Goal: Check status: Check status

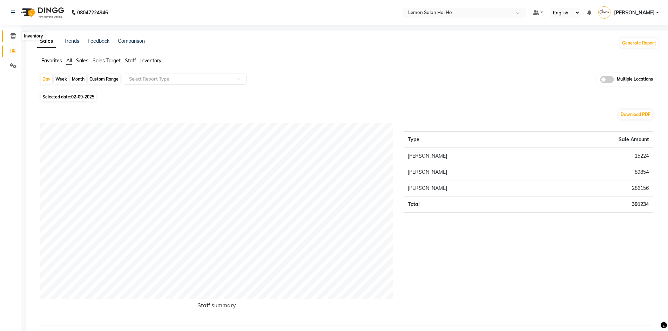
click at [11, 35] on icon at bounding box center [13, 35] width 6 height 5
select select
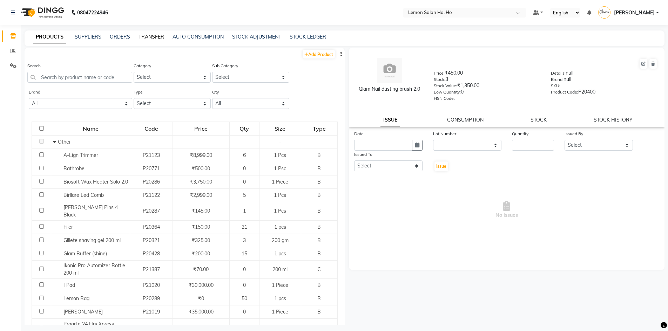
click at [144, 38] on link "TRANSFER" at bounding box center [151, 37] width 26 height 6
select select "sender"
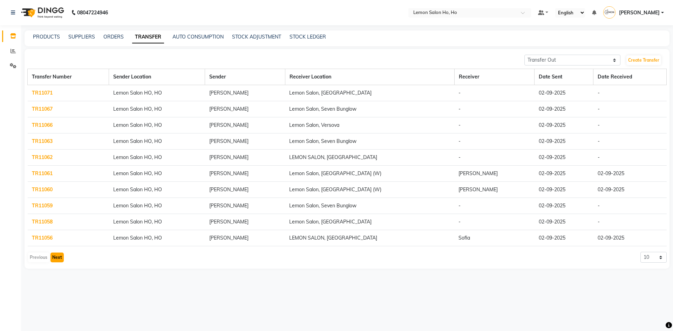
click at [55, 256] on button "Next" at bounding box center [56, 258] width 13 height 10
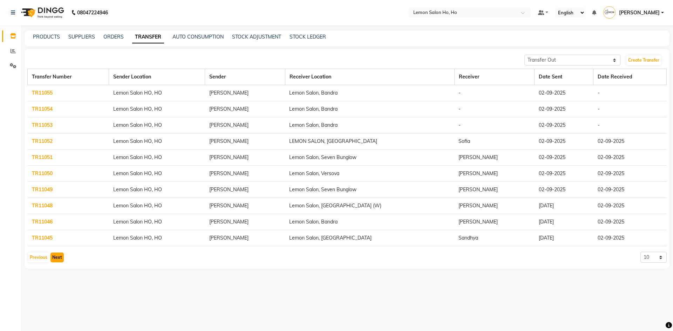
click at [56, 256] on button "Next" at bounding box center [56, 258] width 13 height 10
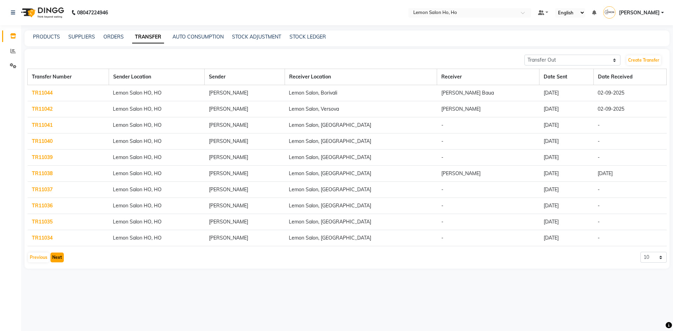
click at [57, 256] on button "Next" at bounding box center [56, 258] width 13 height 10
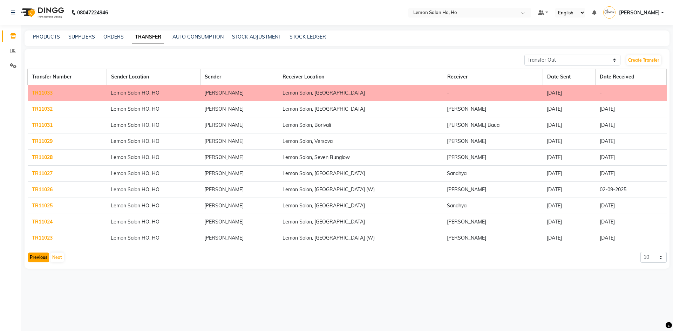
click at [41, 256] on button "Previous" at bounding box center [38, 258] width 21 height 10
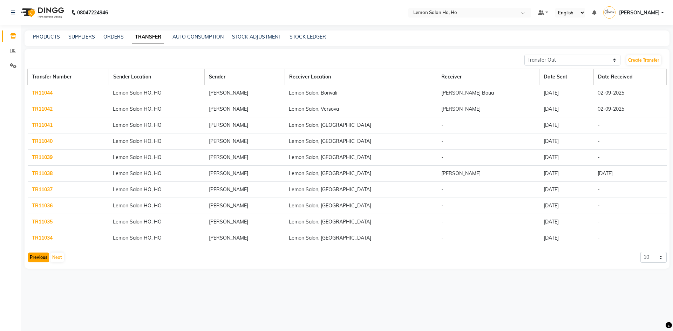
click at [35, 254] on button "Previous" at bounding box center [38, 258] width 21 height 10
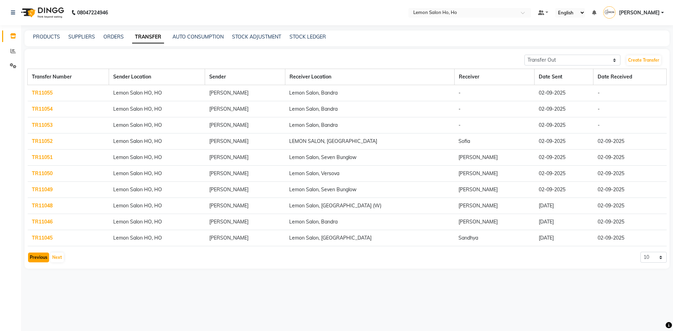
click at [34, 255] on button "Previous" at bounding box center [38, 258] width 21 height 10
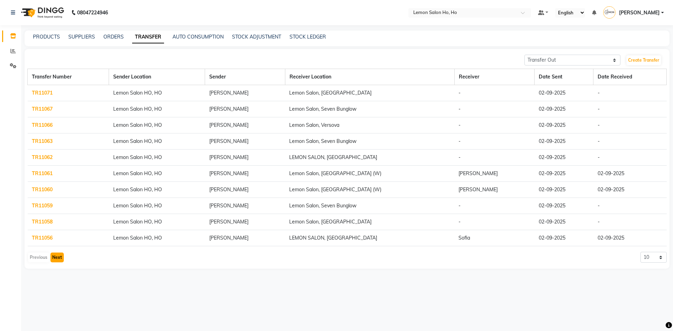
click at [57, 257] on button "Next" at bounding box center [56, 258] width 13 height 10
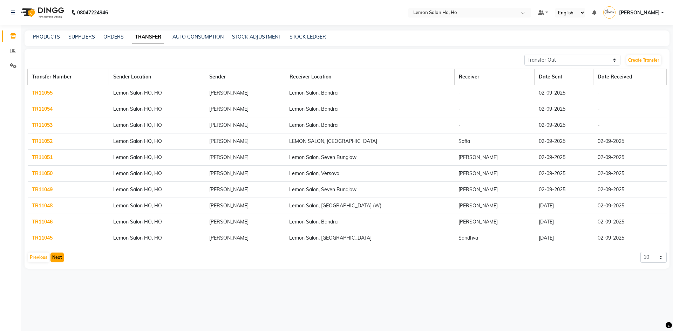
click at [56, 256] on button "Next" at bounding box center [56, 258] width 13 height 10
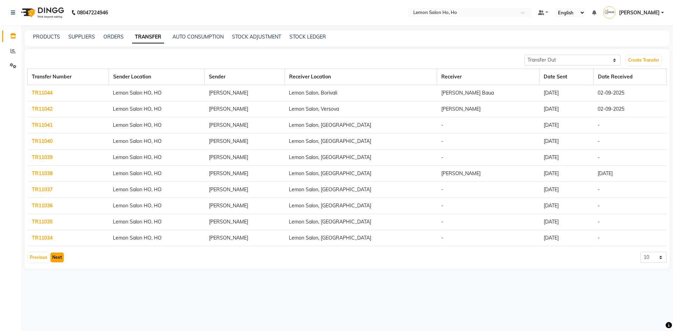
click at [56, 256] on button "Next" at bounding box center [56, 258] width 13 height 10
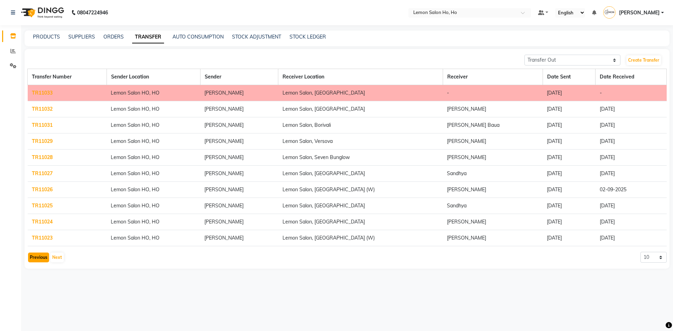
click at [34, 257] on button "Previous" at bounding box center [38, 258] width 21 height 10
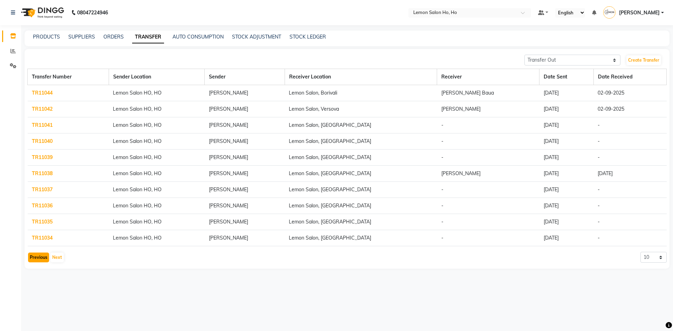
click at [35, 256] on button "Previous" at bounding box center [38, 258] width 21 height 10
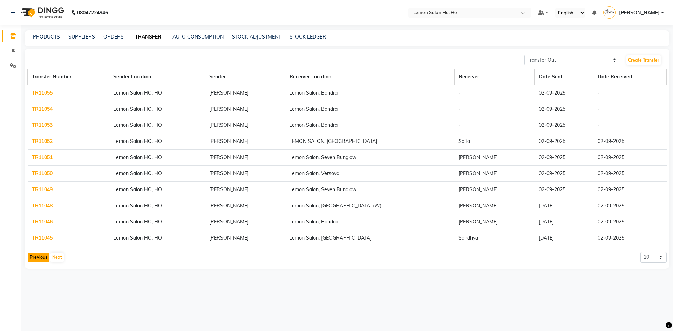
click at [36, 256] on button "Previous" at bounding box center [38, 258] width 21 height 10
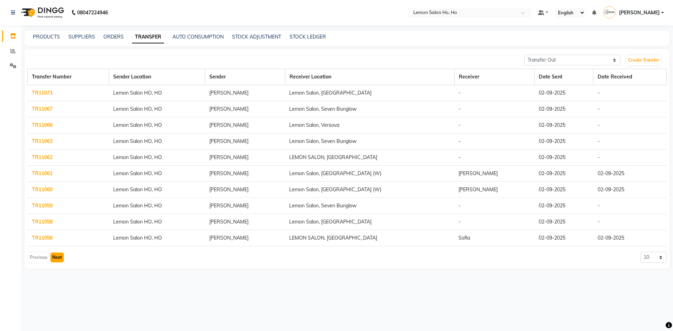
click at [57, 256] on button "Next" at bounding box center [56, 258] width 13 height 10
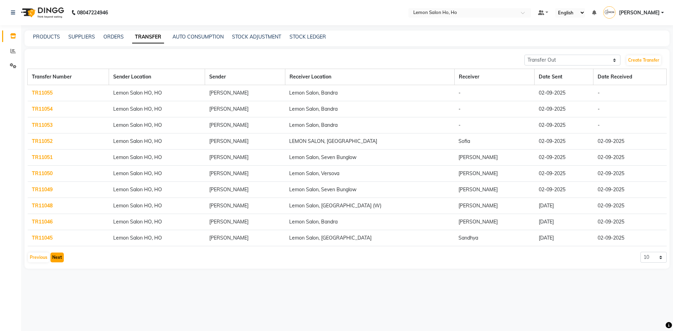
click at [57, 255] on button "Next" at bounding box center [56, 258] width 13 height 10
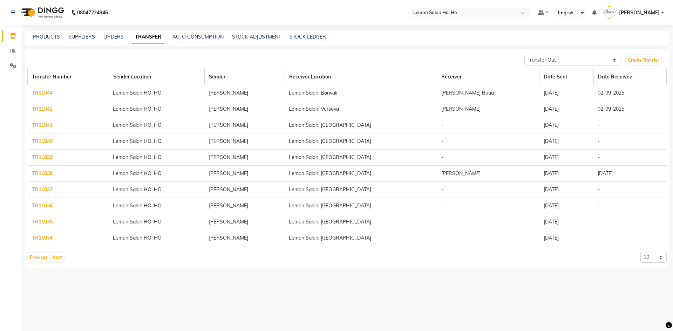
click at [41, 206] on link "TR11036" at bounding box center [42, 206] width 21 height 6
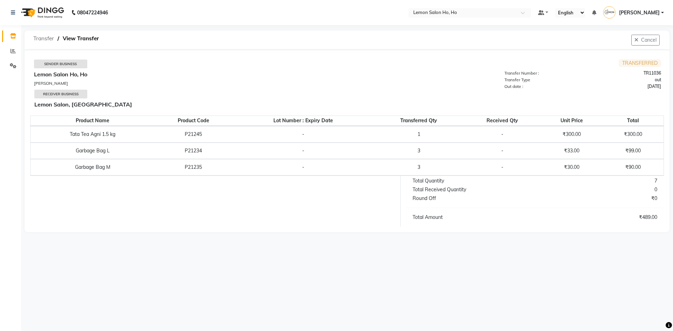
click at [41, 40] on span "Transfer" at bounding box center [44, 38] width 28 height 13
select select "sender"
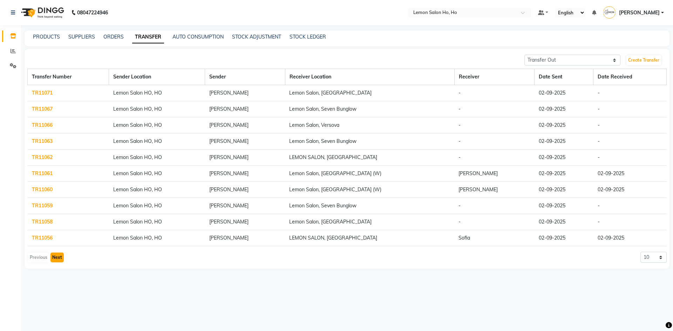
click at [57, 257] on button "Next" at bounding box center [56, 258] width 13 height 10
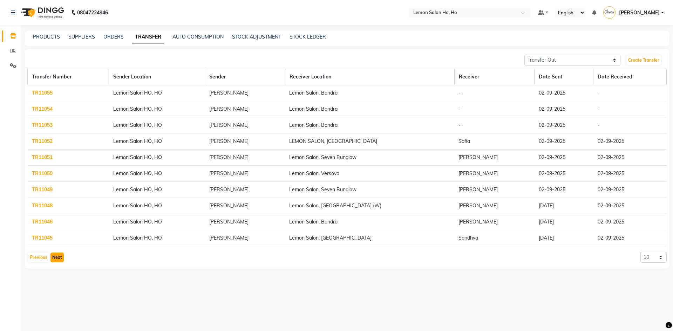
click at [55, 256] on button "Next" at bounding box center [56, 258] width 13 height 10
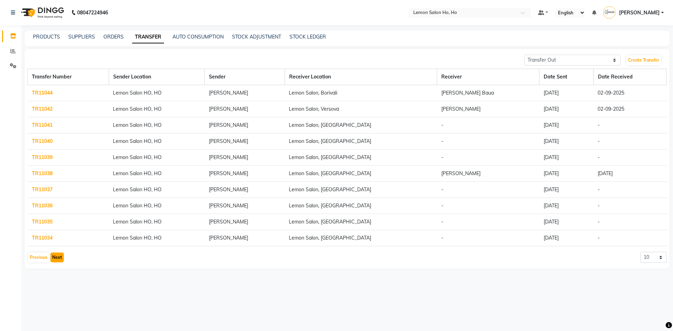
click at [57, 257] on button "Next" at bounding box center [56, 258] width 13 height 10
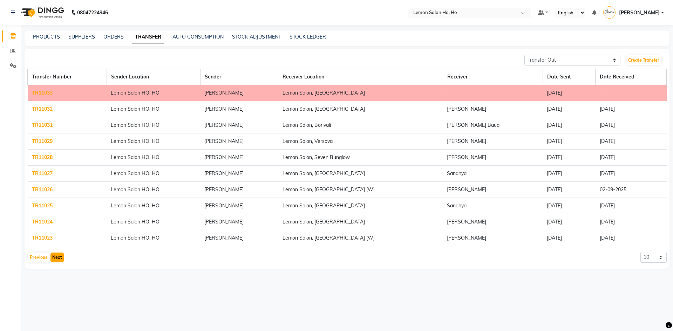
click at [58, 260] on button "Next" at bounding box center [56, 258] width 13 height 10
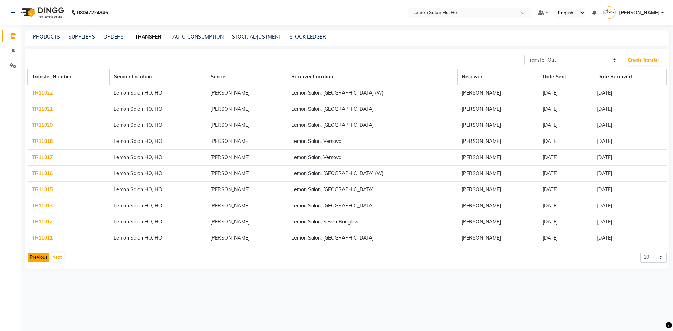
click at [41, 259] on button "Previous" at bounding box center [38, 258] width 21 height 10
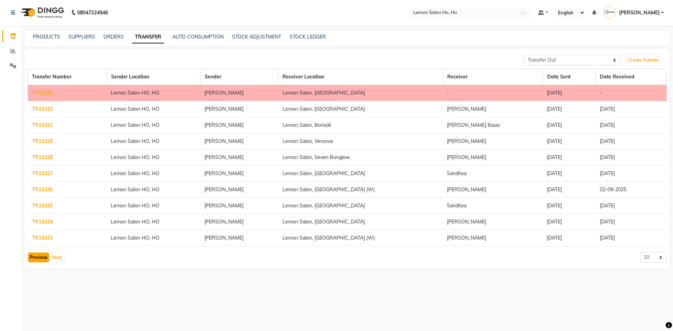
click at [41, 259] on button "Previous" at bounding box center [38, 258] width 21 height 10
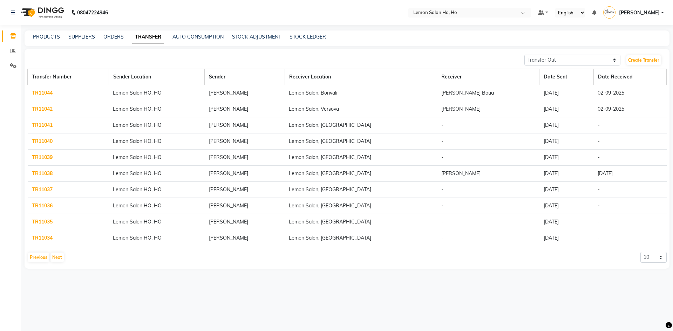
click at [41, 223] on link "TR11035" at bounding box center [42, 222] width 21 height 6
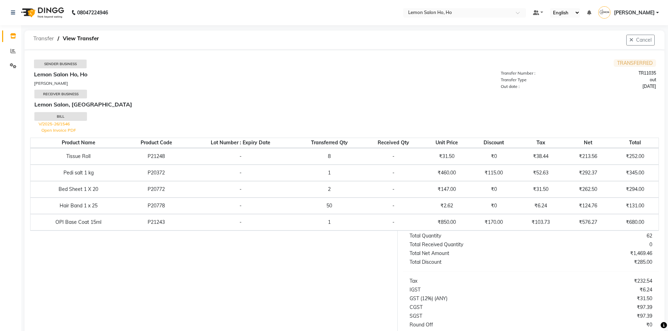
click at [42, 36] on span "Transfer" at bounding box center [44, 38] width 28 height 13
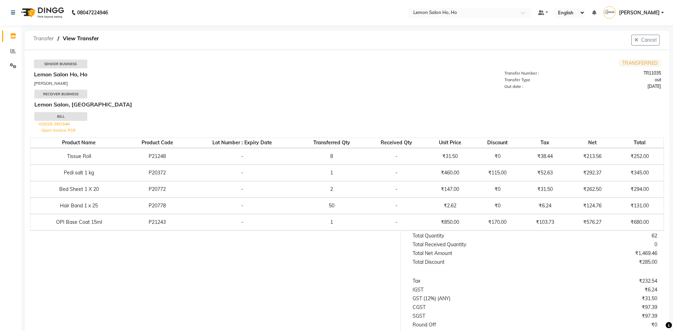
select select "sender"
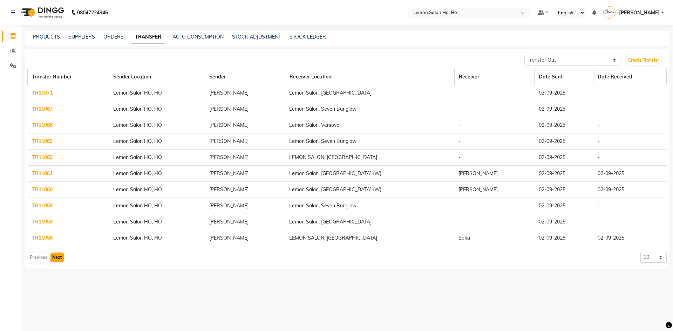
click at [54, 256] on button "Next" at bounding box center [56, 258] width 13 height 10
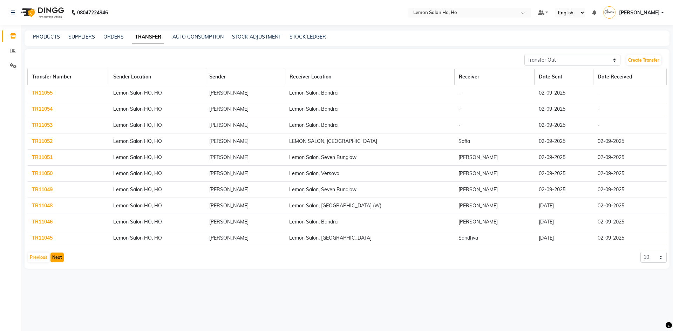
click at [58, 255] on button "Next" at bounding box center [56, 258] width 13 height 10
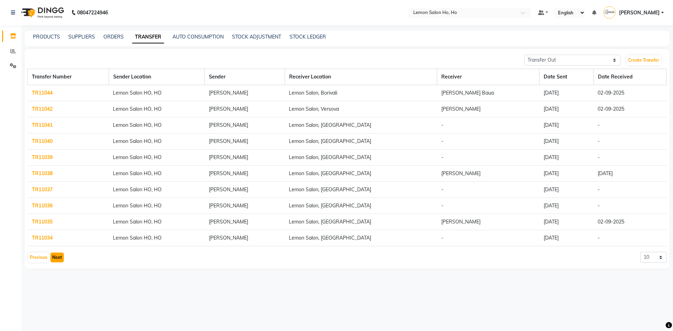
click at [59, 255] on button "Next" at bounding box center [56, 258] width 13 height 10
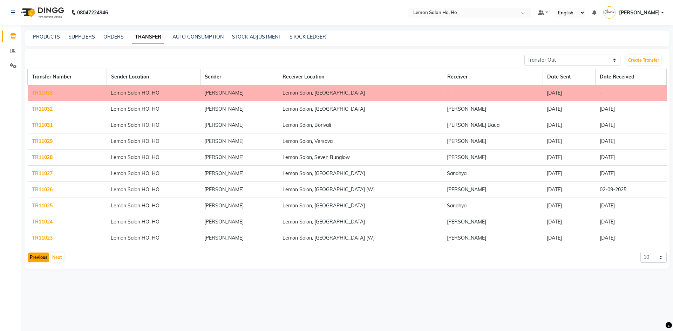
click at [34, 258] on button "Previous" at bounding box center [38, 258] width 21 height 10
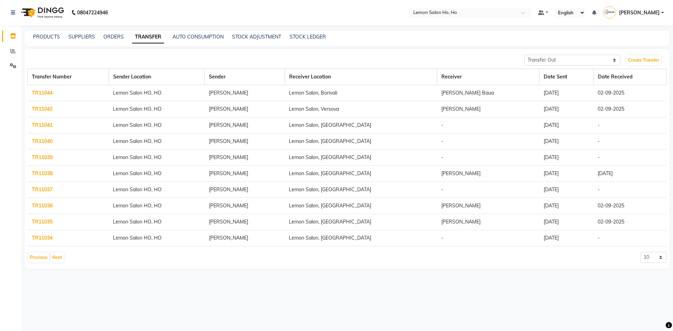
click at [42, 190] on link "TR11037" at bounding box center [42, 189] width 21 height 6
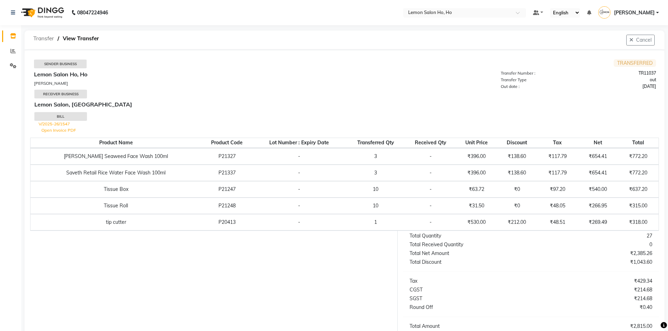
click at [45, 40] on span "Transfer" at bounding box center [44, 38] width 28 height 13
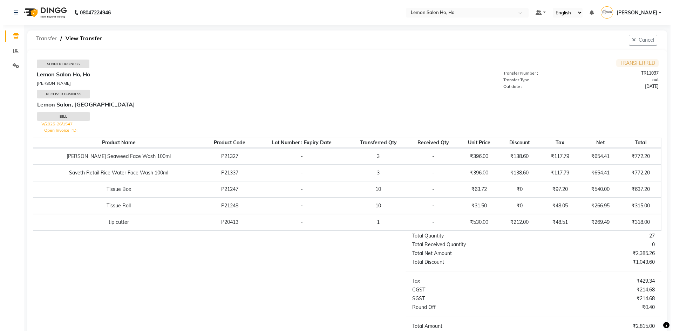
select select "sender"
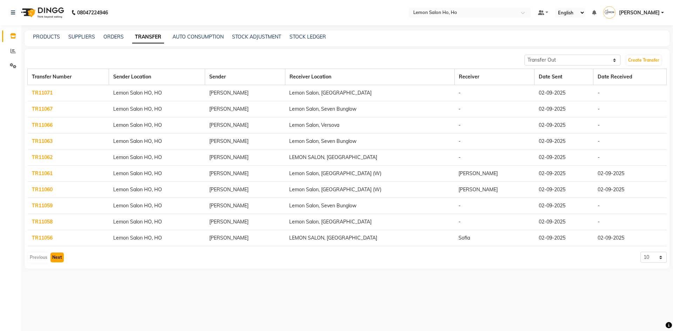
click at [57, 257] on button "Next" at bounding box center [56, 258] width 13 height 10
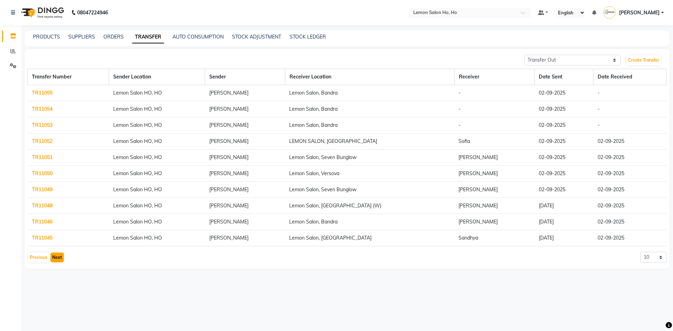
click at [53, 255] on button "Next" at bounding box center [56, 258] width 13 height 10
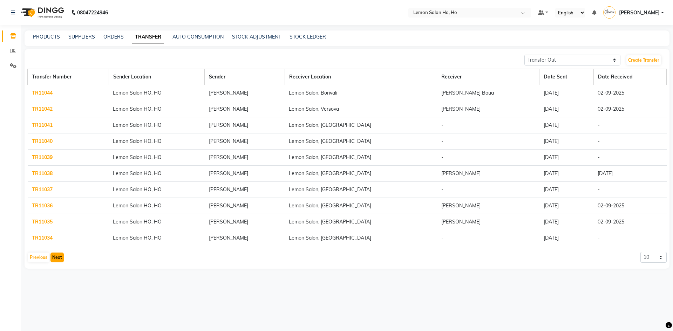
click at [52, 256] on button "Next" at bounding box center [56, 258] width 13 height 10
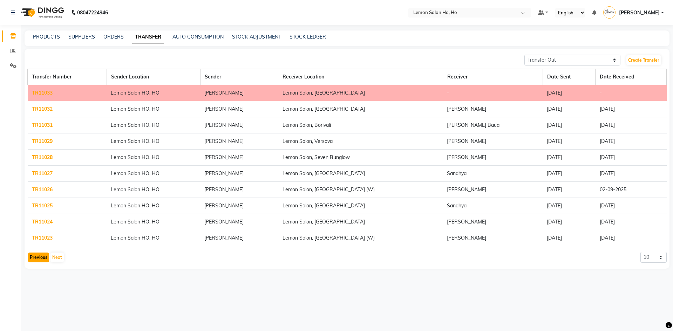
click at [33, 258] on button "Previous" at bounding box center [38, 258] width 21 height 10
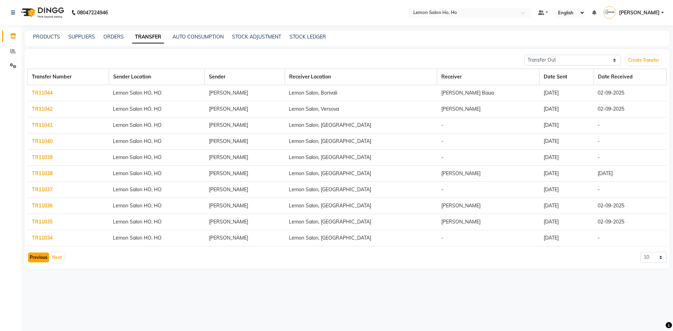
click at [40, 258] on button "Previous" at bounding box center [38, 258] width 21 height 10
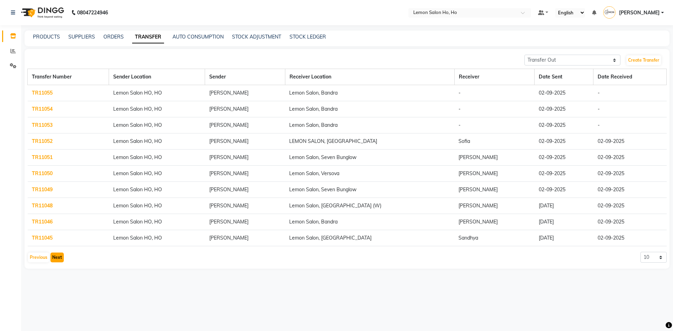
click at [58, 257] on button "Next" at bounding box center [56, 258] width 13 height 10
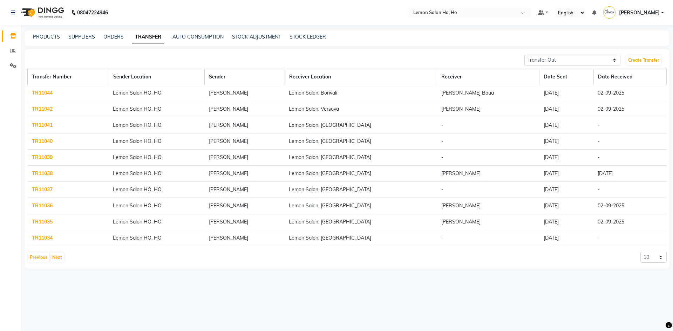
click at [43, 124] on link "TR11041" at bounding box center [42, 125] width 21 height 6
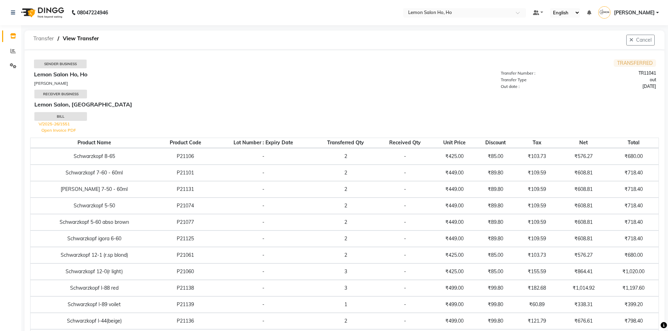
click at [43, 40] on span "Transfer" at bounding box center [44, 38] width 28 height 13
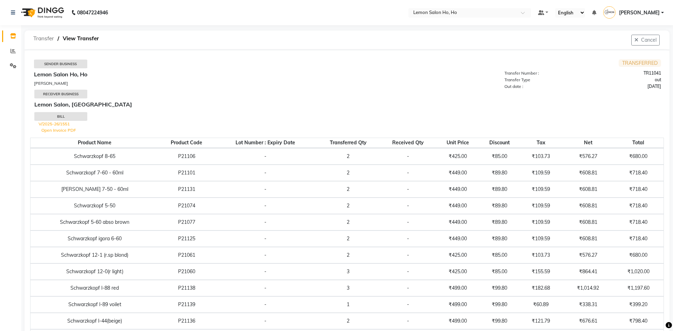
select select "sender"
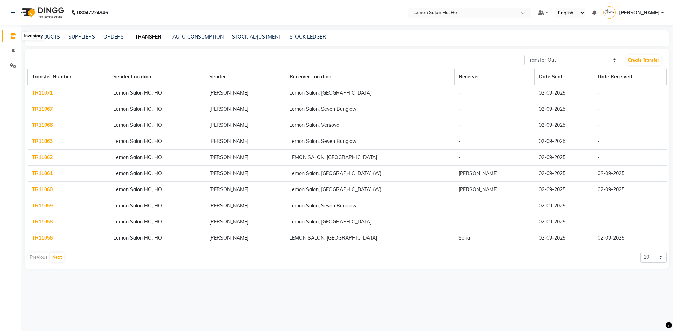
click at [12, 37] on icon at bounding box center [13, 35] width 6 height 5
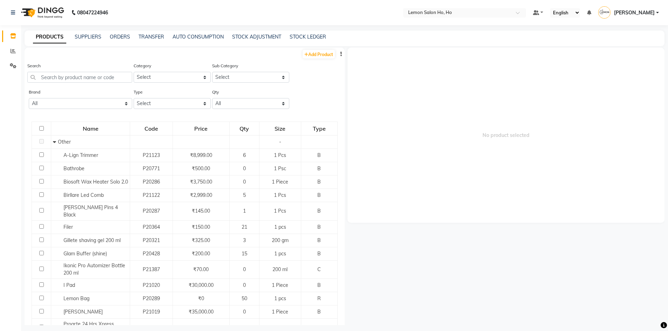
click at [146, 40] on div "TRANSFER" at bounding box center [151, 36] width 26 height 7
click at [149, 37] on link "TRANSFER" at bounding box center [151, 37] width 26 height 6
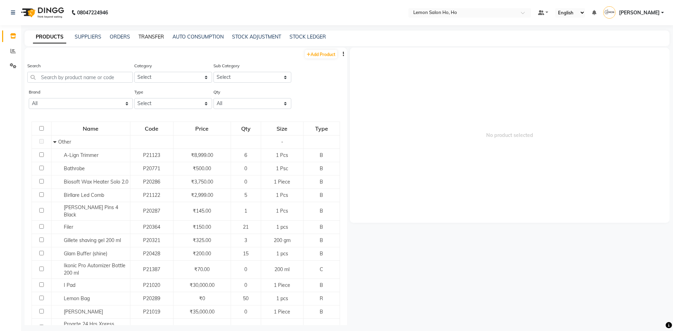
select select "sender"
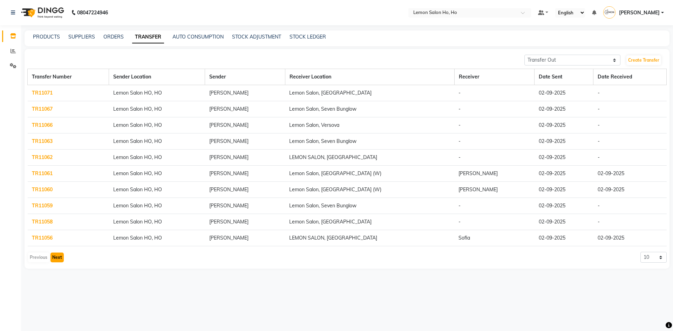
click at [57, 255] on button "Next" at bounding box center [56, 258] width 13 height 10
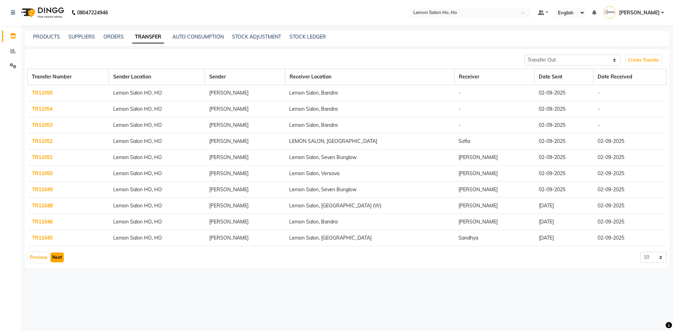
click at [57, 255] on button "Next" at bounding box center [56, 258] width 13 height 10
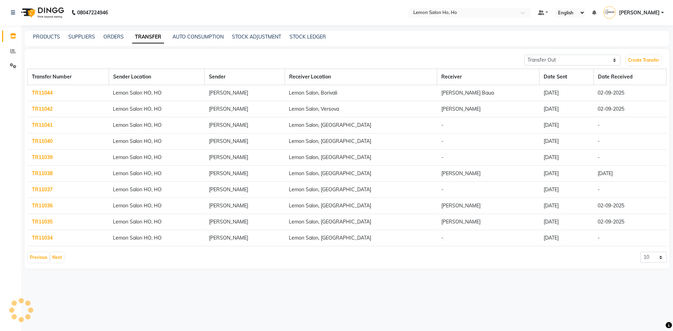
click at [41, 125] on link "TR11041" at bounding box center [42, 125] width 21 height 6
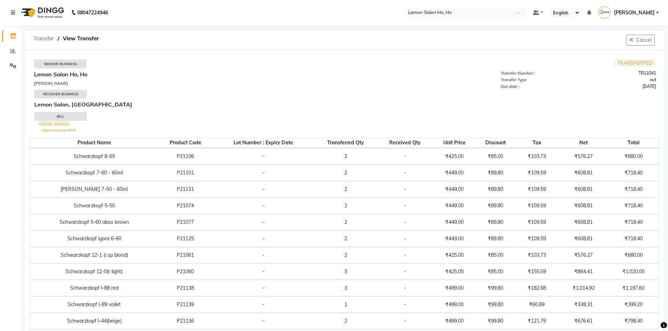
click at [42, 38] on span "Transfer" at bounding box center [44, 38] width 28 height 13
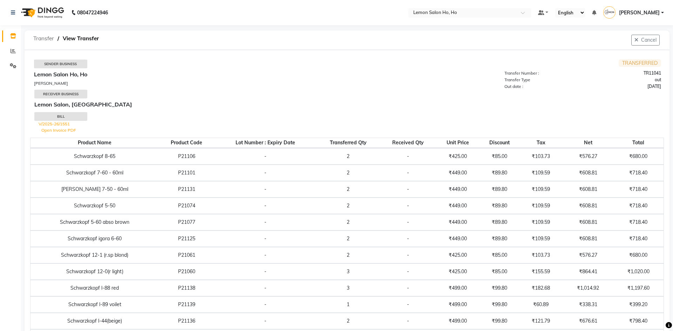
select select "sender"
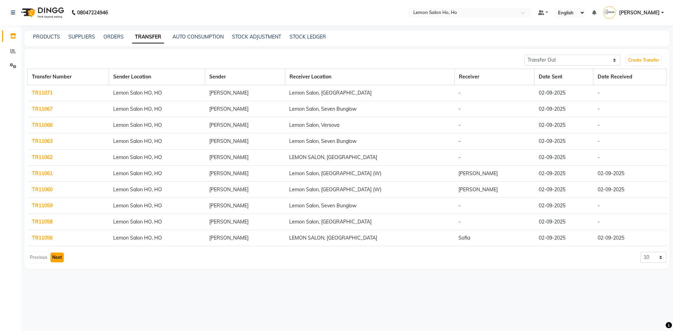
click at [56, 256] on button "Next" at bounding box center [56, 258] width 13 height 10
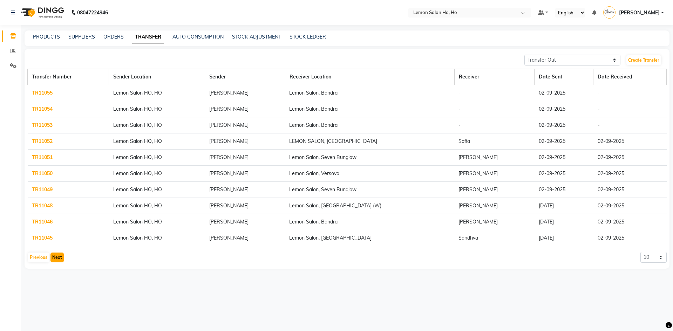
click at [58, 256] on button "Next" at bounding box center [56, 258] width 13 height 10
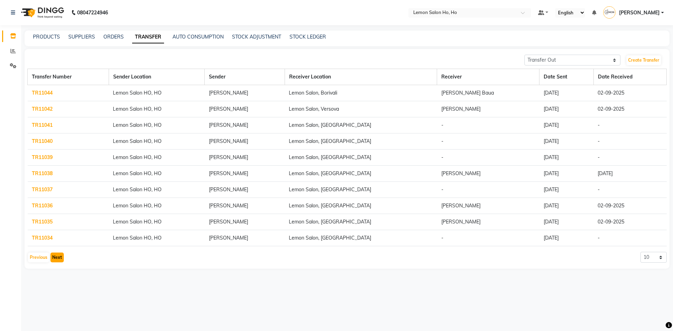
click at [56, 257] on button "Next" at bounding box center [56, 258] width 13 height 10
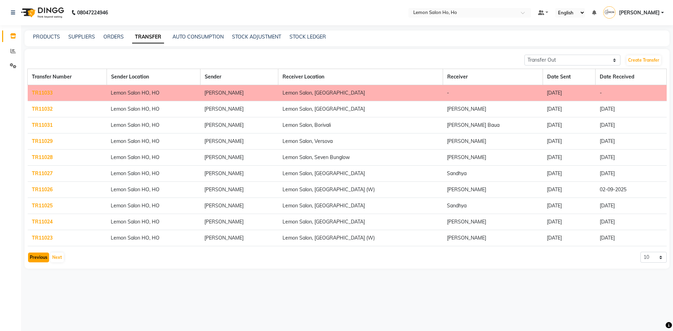
click at [36, 259] on button "Previous" at bounding box center [38, 258] width 21 height 10
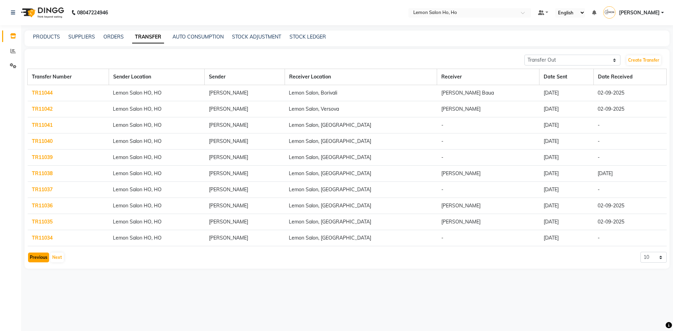
click at [39, 259] on button "Previous" at bounding box center [38, 258] width 21 height 10
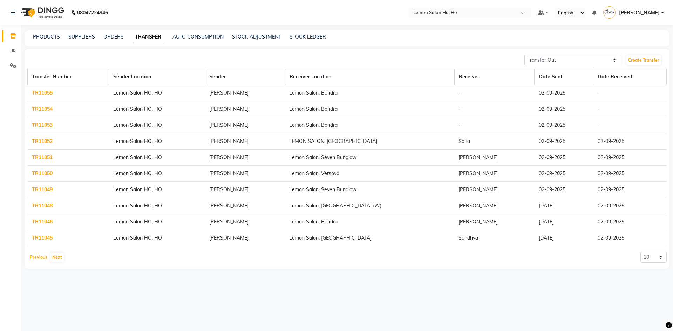
click at [39, 258] on button "Previous" at bounding box center [38, 258] width 21 height 10
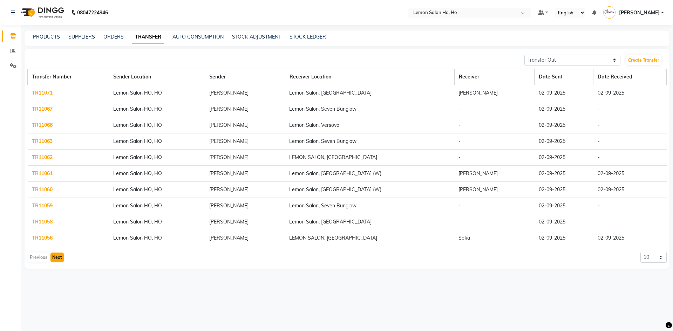
click at [55, 255] on button "Next" at bounding box center [56, 258] width 13 height 10
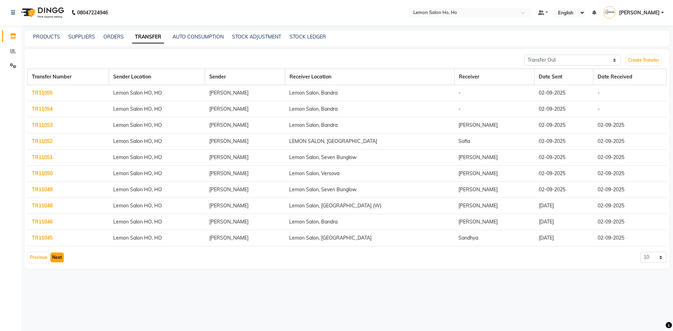
click at [56, 255] on button "Next" at bounding box center [56, 258] width 13 height 10
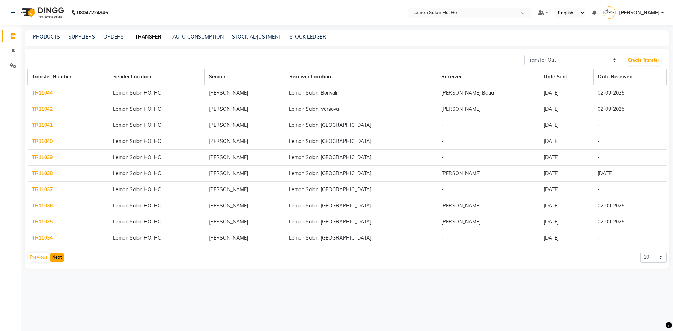
click at [56, 256] on button "Next" at bounding box center [56, 258] width 13 height 10
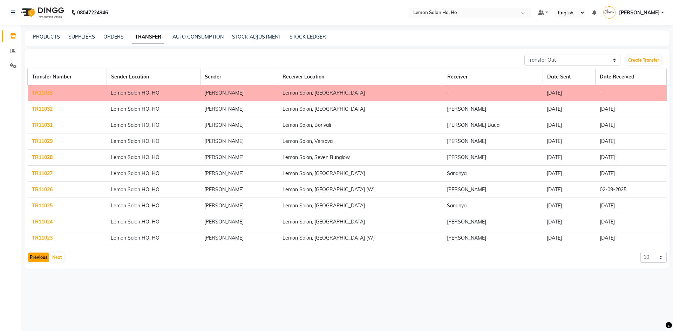
click at [39, 257] on button "Previous" at bounding box center [38, 258] width 21 height 10
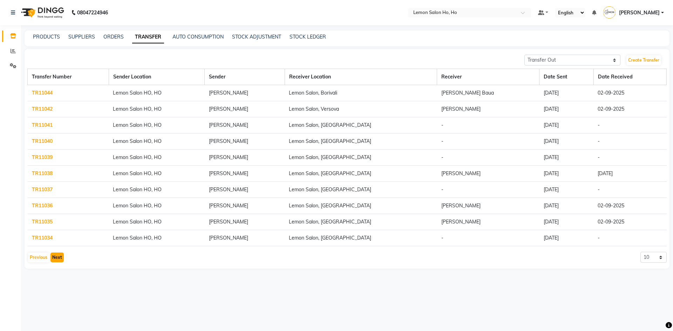
click at [59, 259] on button "Next" at bounding box center [56, 258] width 13 height 10
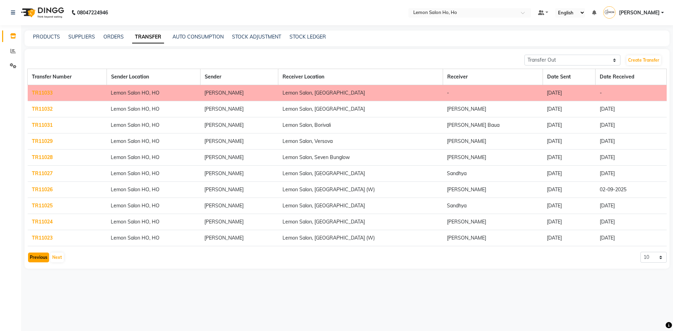
click at [40, 257] on button "Previous" at bounding box center [38, 258] width 21 height 10
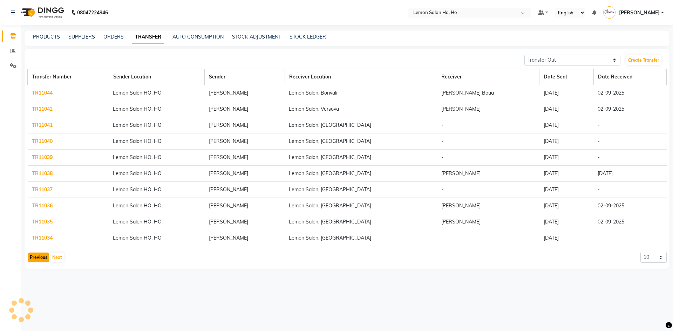
click at [40, 257] on button "Previous" at bounding box center [38, 258] width 21 height 10
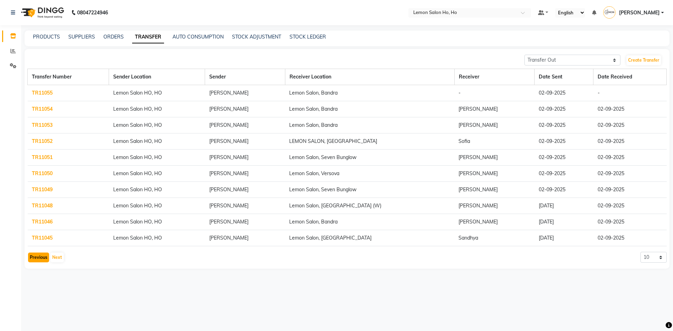
click at [40, 258] on button "Previous" at bounding box center [38, 258] width 21 height 10
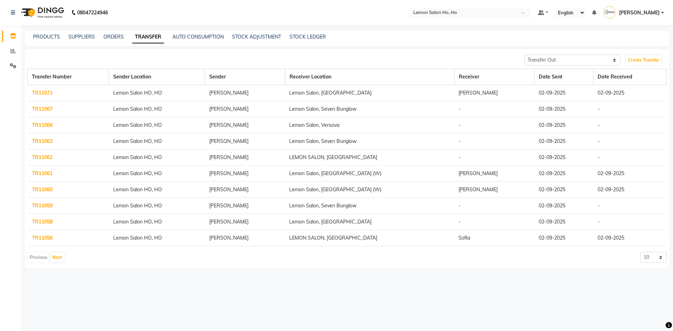
click at [47, 125] on link "TR11066" at bounding box center [42, 125] width 21 height 6
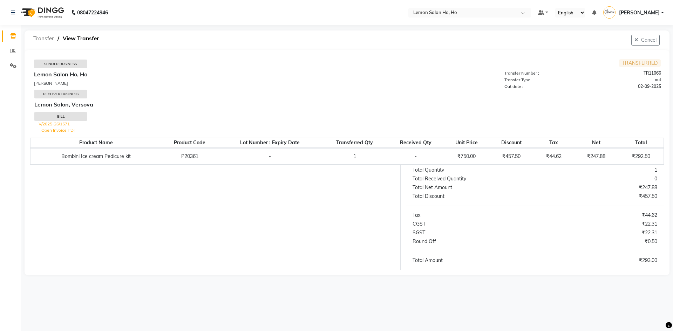
click at [39, 39] on span "Transfer" at bounding box center [44, 38] width 28 height 13
select select "sender"
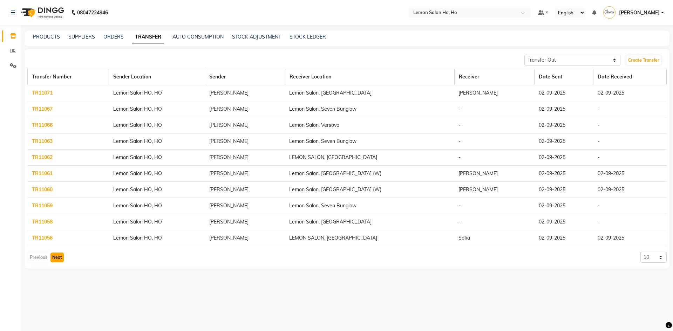
click at [57, 258] on button "Next" at bounding box center [56, 258] width 13 height 10
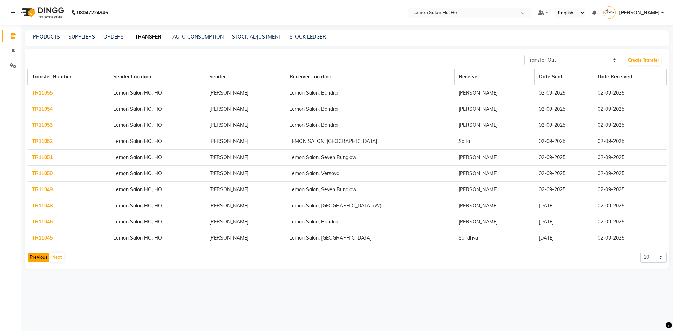
click at [40, 259] on button "Previous" at bounding box center [38, 258] width 21 height 10
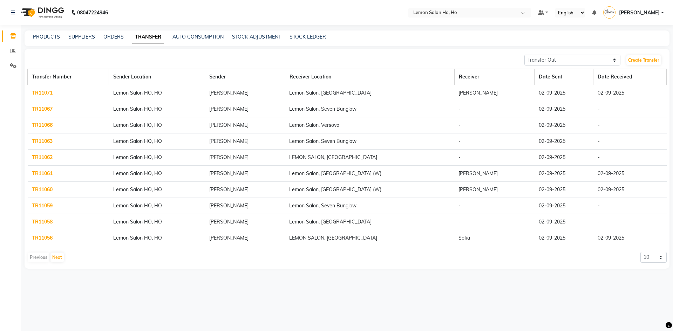
click at [39, 259] on div "Previous Next" at bounding box center [45, 257] width 37 height 11
click at [45, 126] on link "TR11066" at bounding box center [42, 125] width 21 height 6
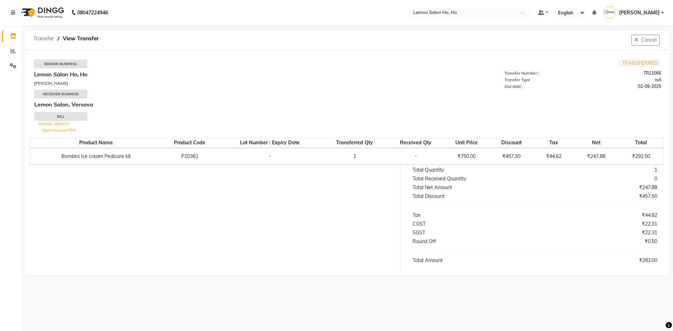
click at [45, 40] on span "Transfer" at bounding box center [44, 38] width 28 height 13
select select "sender"
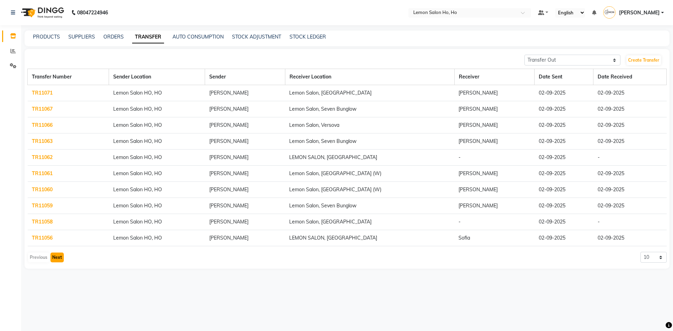
click at [54, 257] on button "Next" at bounding box center [56, 258] width 13 height 10
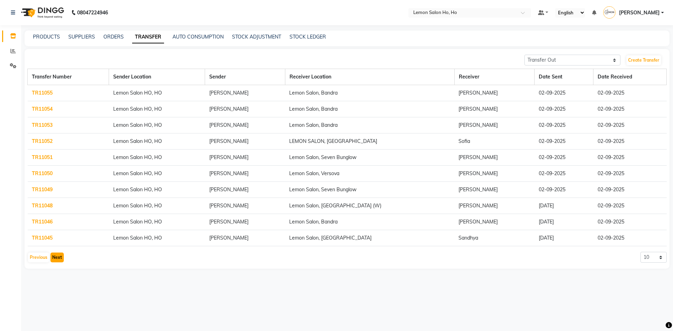
click at [59, 257] on button "Next" at bounding box center [56, 258] width 13 height 10
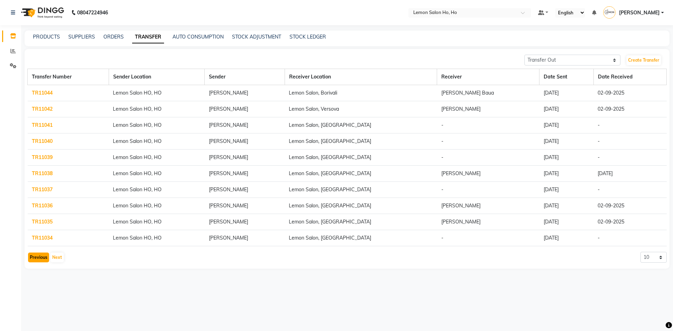
click at [41, 257] on button "Previous" at bounding box center [38, 258] width 21 height 10
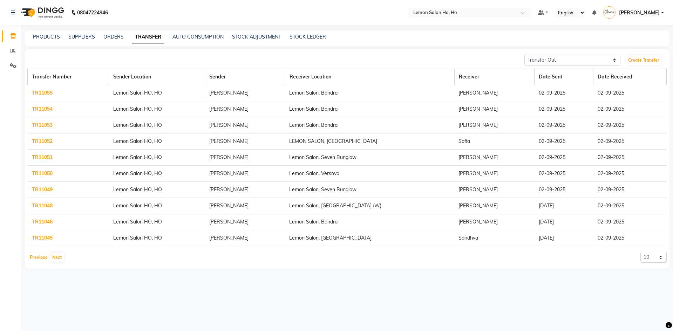
click at [41, 255] on button "Previous" at bounding box center [38, 258] width 21 height 10
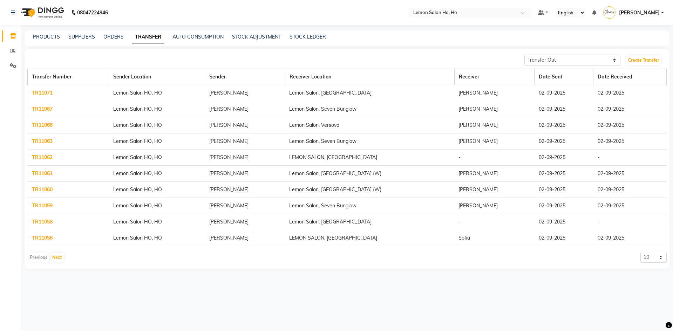
click at [46, 158] on link "TR11062" at bounding box center [42, 157] width 21 height 6
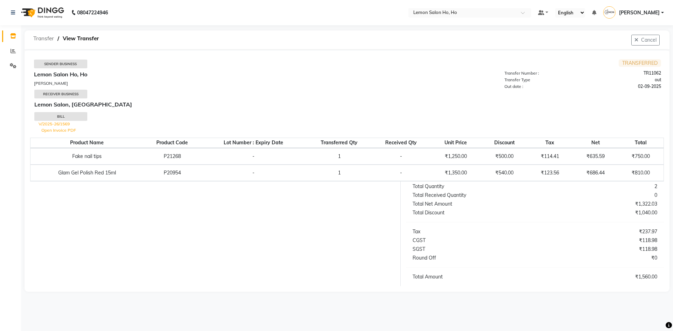
click at [43, 38] on span "Transfer" at bounding box center [44, 38] width 28 height 13
select select "sender"
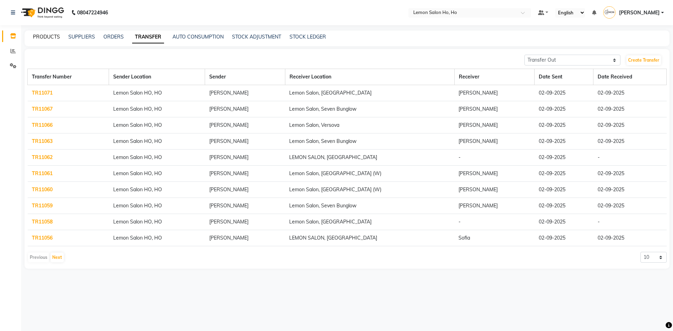
click at [50, 34] on link "PRODUCTS" at bounding box center [46, 37] width 27 height 6
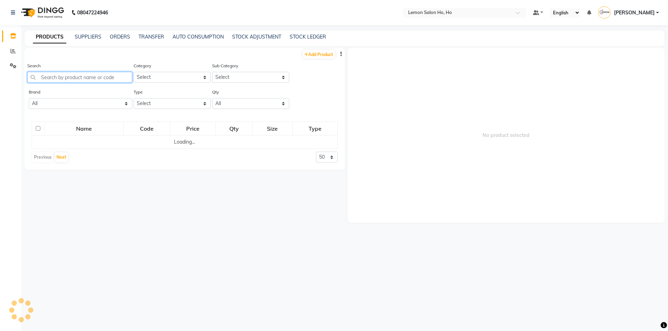
click at [88, 78] on input "text" at bounding box center [79, 77] width 105 height 11
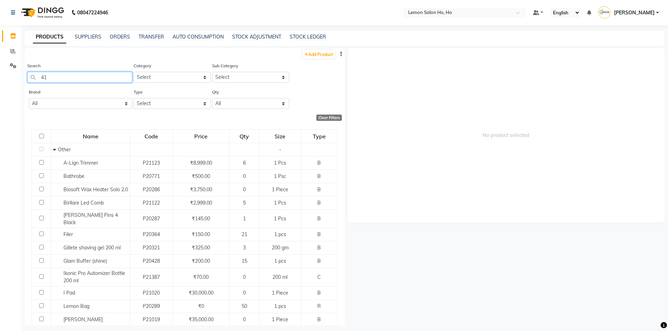
type input "418"
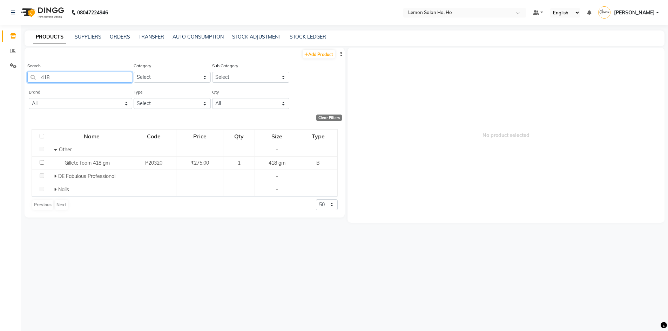
drag, startPoint x: 52, startPoint y: 76, endPoint x: 39, endPoint y: 76, distance: 12.6
click at [39, 76] on input "418" at bounding box center [79, 77] width 105 height 11
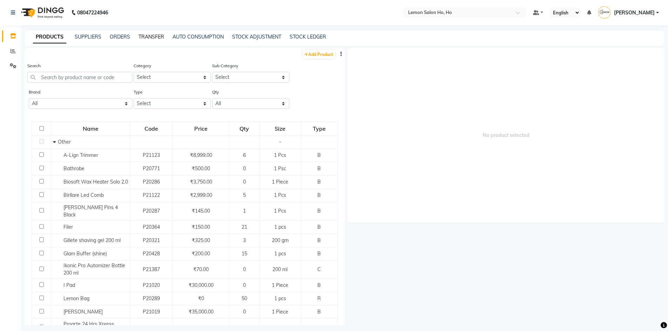
click at [153, 38] on link "TRANSFER" at bounding box center [151, 37] width 26 height 6
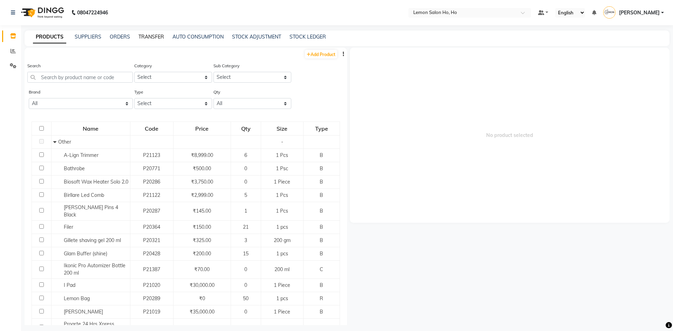
select select "sender"
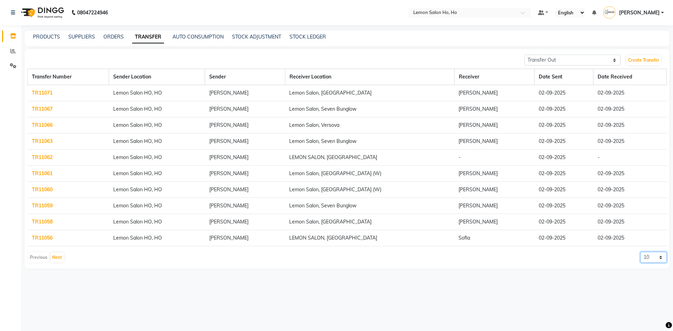
click at [660, 256] on select "10 20 50 100" at bounding box center [653, 257] width 26 height 11
select select "20"
click at [640, 252] on select "10 20 50 100" at bounding box center [653, 257] width 26 height 11
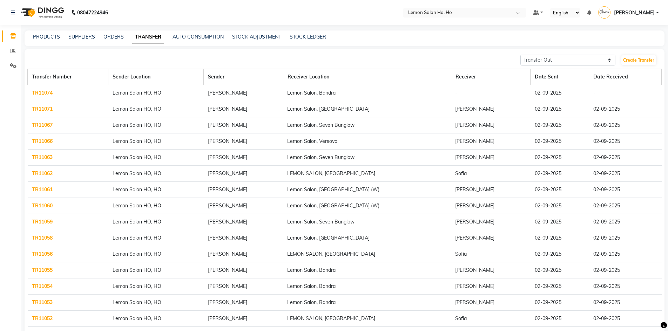
click at [48, 268] on link "TR11055" at bounding box center [42, 270] width 21 height 6
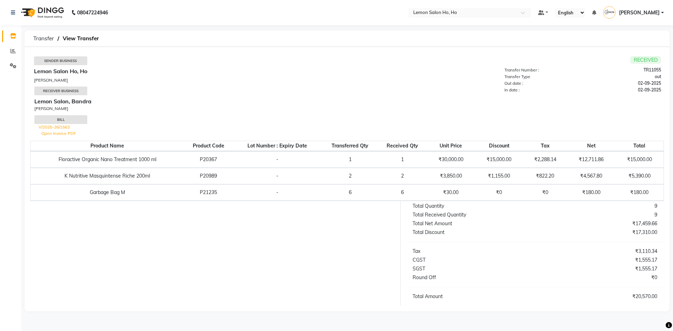
select select "sender"
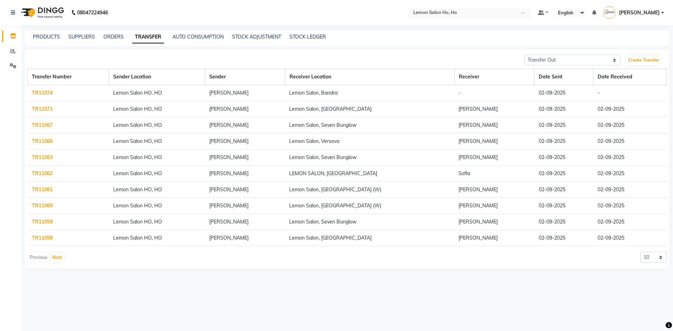
click at [529, 9] on div "Select Location × [GEOGRAPHIC_DATA], [GEOGRAPHIC_DATA]" at bounding box center [469, 12] width 123 height 9
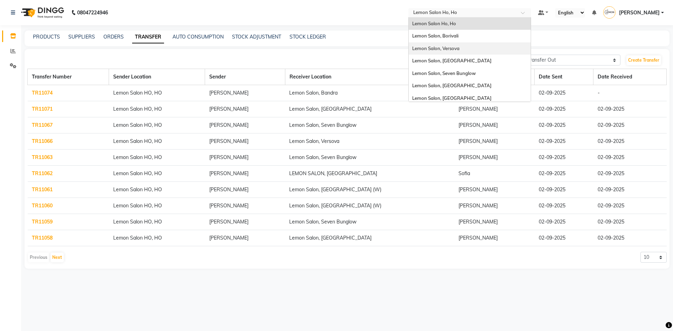
scroll to position [35, 0]
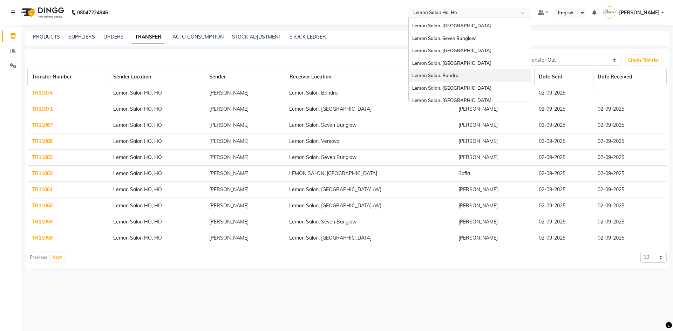
click at [458, 76] on span "Lemon Salon, Bandra" at bounding box center [435, 76] width 46 height 6
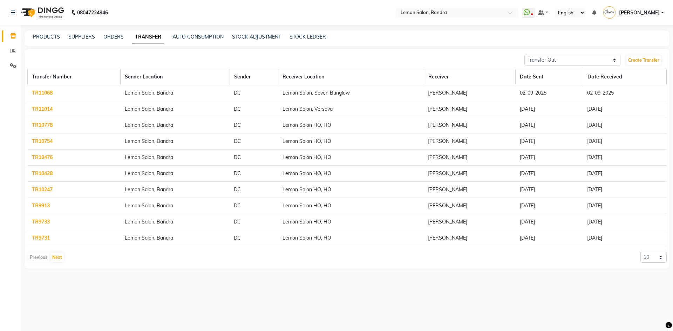
select select "sender"
click at [49, 35] on link "PRODUCTS" at bounding box center [46, 37] width 27 height 6
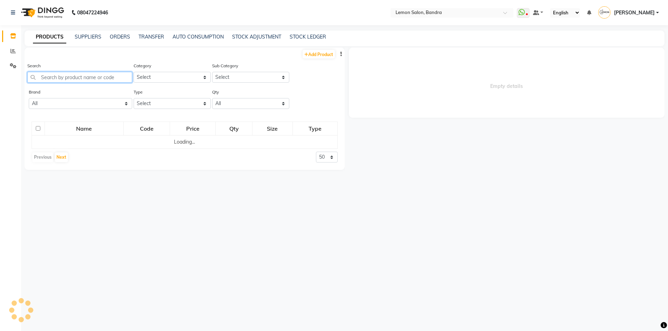
click at [77, 77] on input "text" at bounding box center [79, 77] width 105 height 11
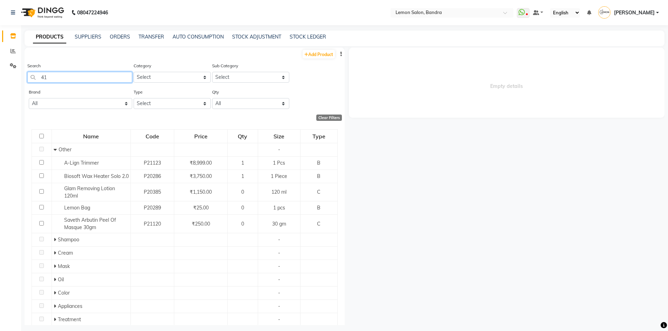
type input "418"
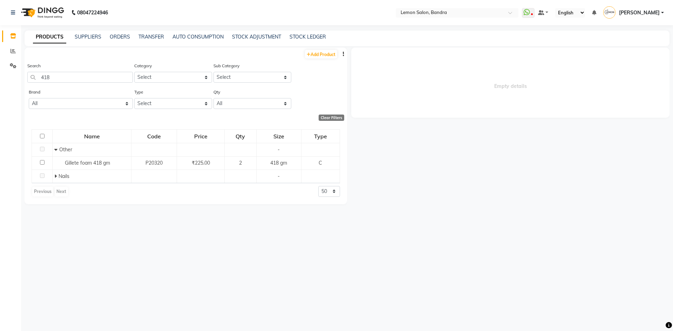
select select "sender"
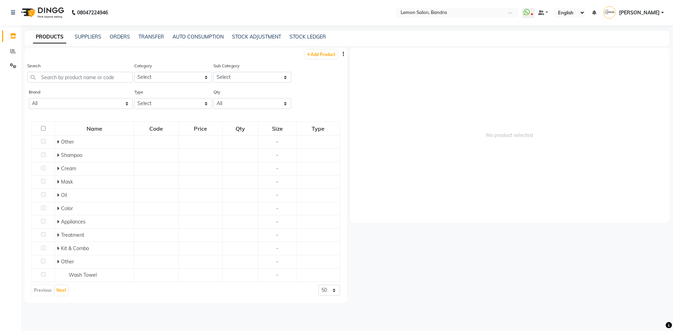
select select "sender"
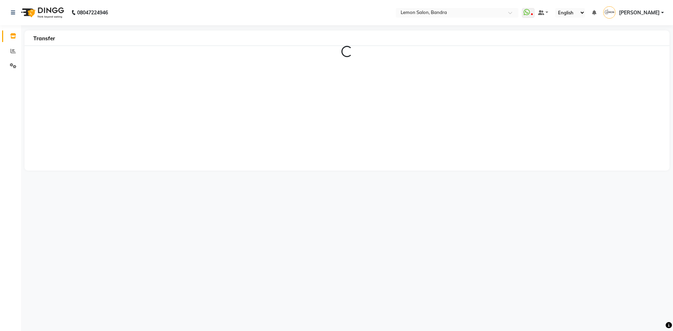
select select "sender"
